Goal: Navigation & Orientation: Find specific page/section

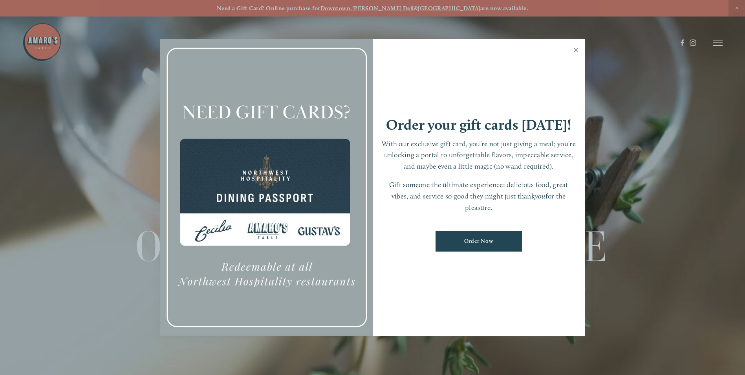
click at [577, 51] on link "Close" at bounding box center [575, 51] width 15 height 22
click at [577, 51] on div at bounding box center [349, 42] width 655 height 41
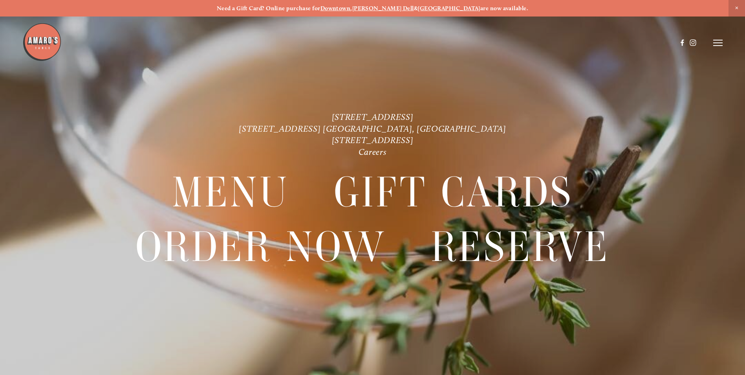
click at [717, 42] on icon at bounding box center [717, 42] width 9 height 7
click at [612, 42] on span "Visit" at bounding box center [612, 42] width 13 height 7
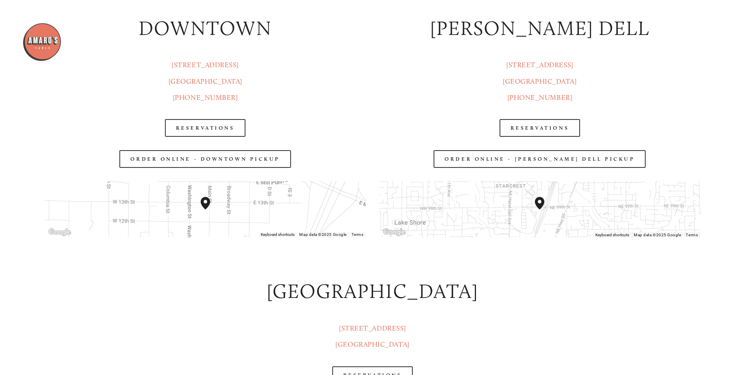
scroll to position [1100, 0]
